Goal: Browse casually: Explore the website without a specific task or goal

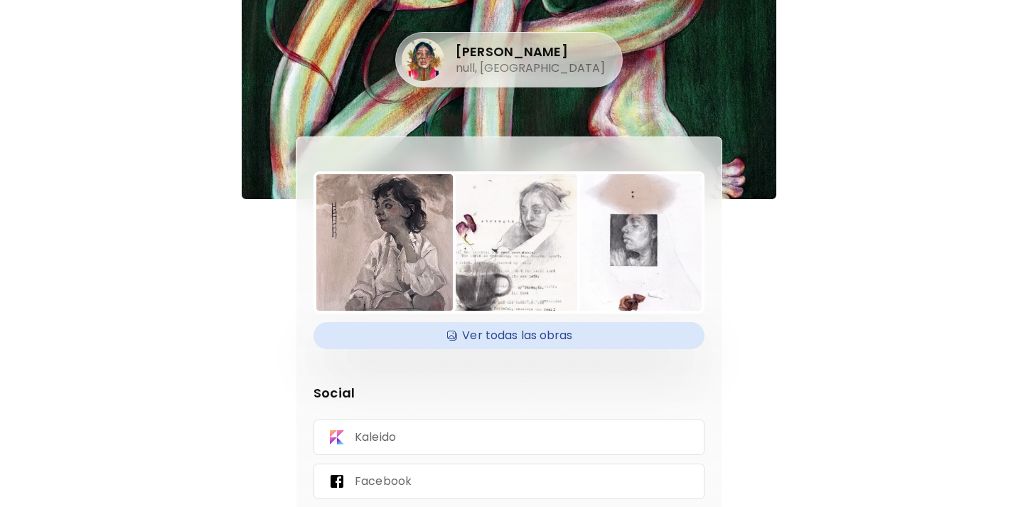
click at [561, 344] on h4 "Ver todas las obras" at bounding box center [509, 335] width 374 height 21
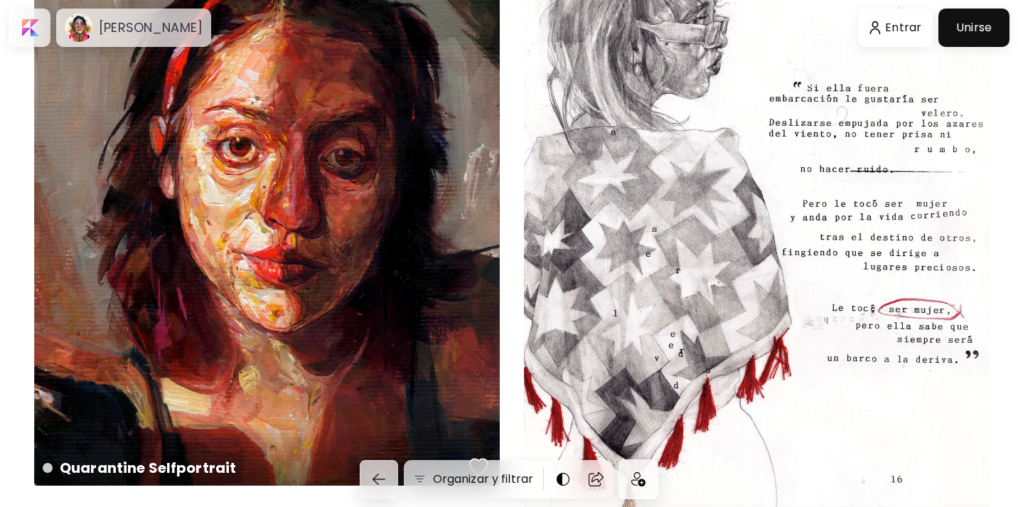
scroll to position [3846, 0]
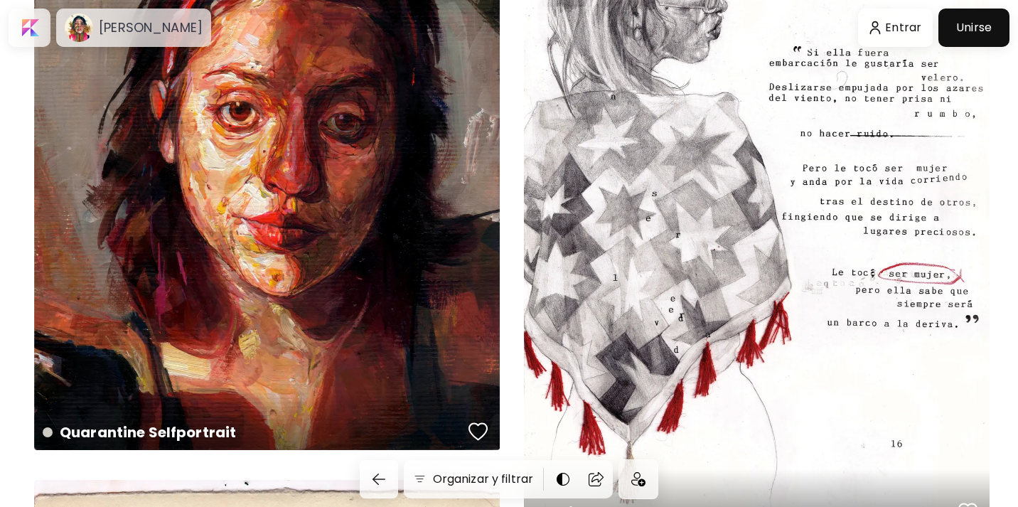
click at [352, 176] on div "Quarantine Selfportrait disponible | 3.93 x 6.69 inch" at bounding box center [266, 130] width 465 height 637
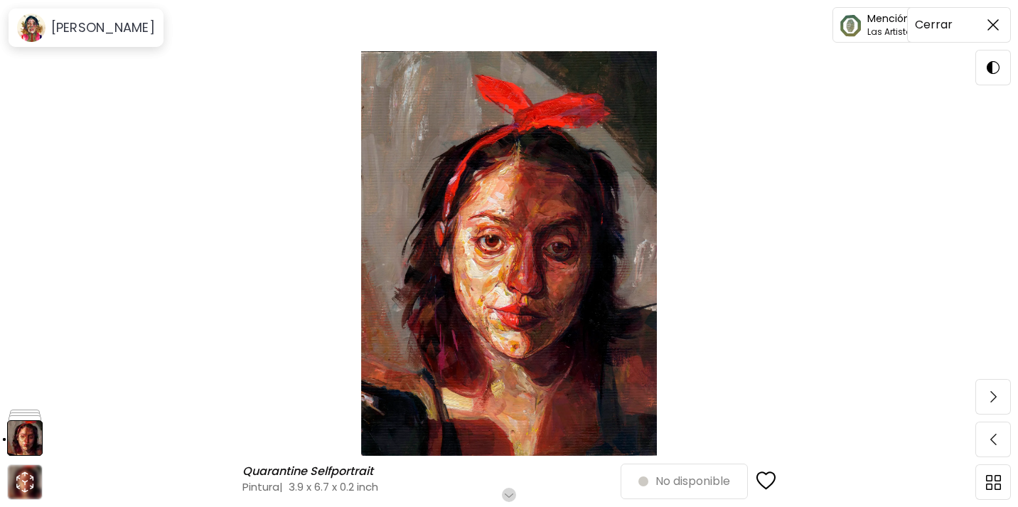
click at [987, 21] on img at bounding box center [992, 24] width 11 height 11
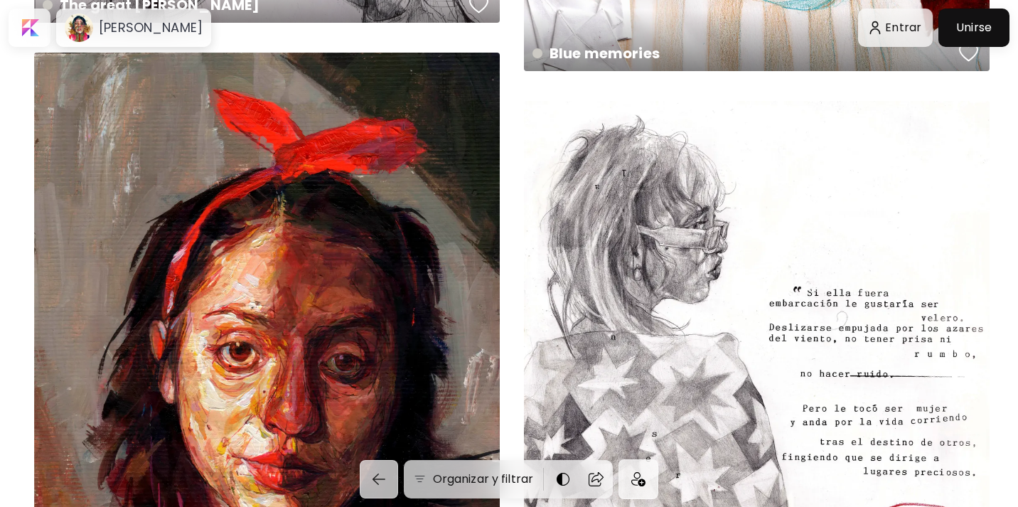
scroll to position [3642, 0]
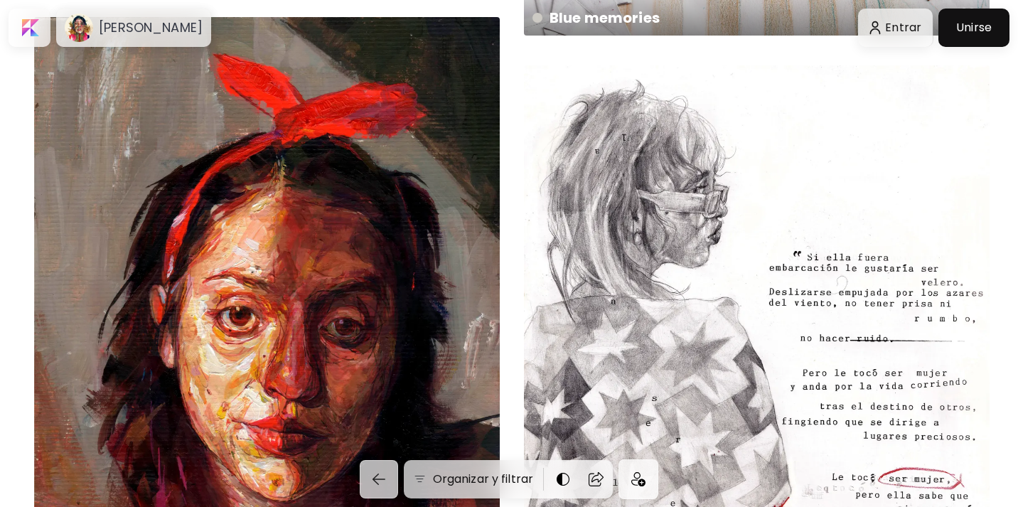
click at [304, 253] on div "Quarantine Selfportrait disponible | 3.93 x 6.69 inch" at bounding box center [266, 335] width 465 height 637
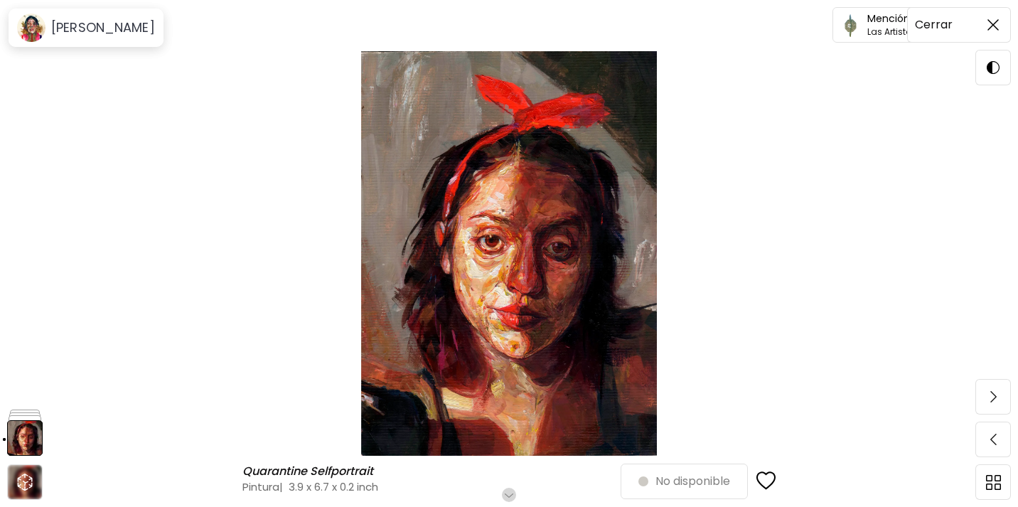
click at [989, 26] on img at bounding box center [992, 24] width 11 height 11
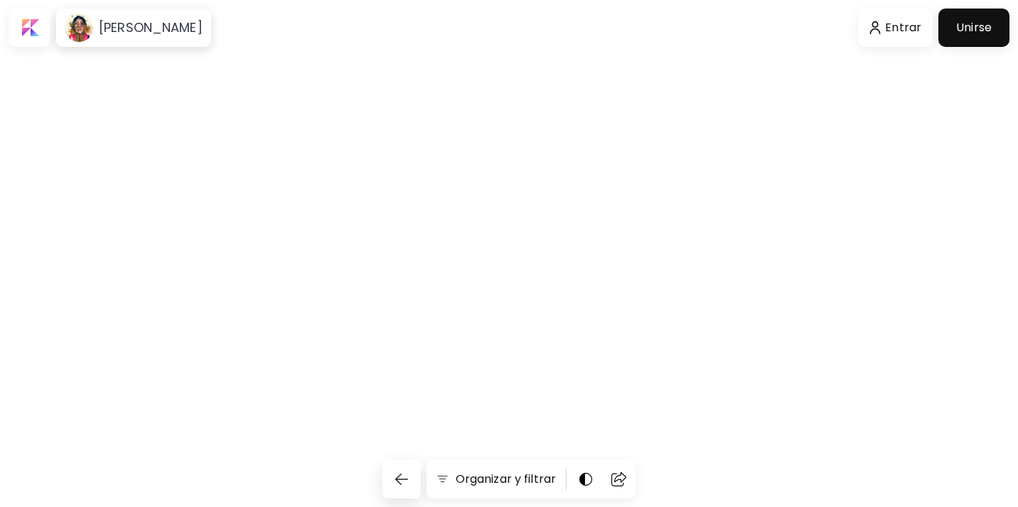
scroll to position [3642, 0]
